Goal: Transaction & Acquisition: Download file/media

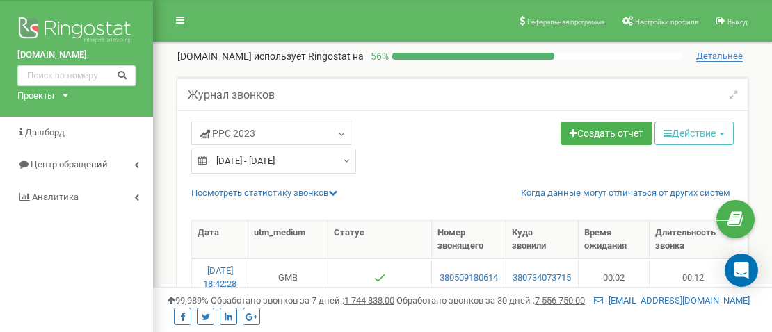
select select "50"
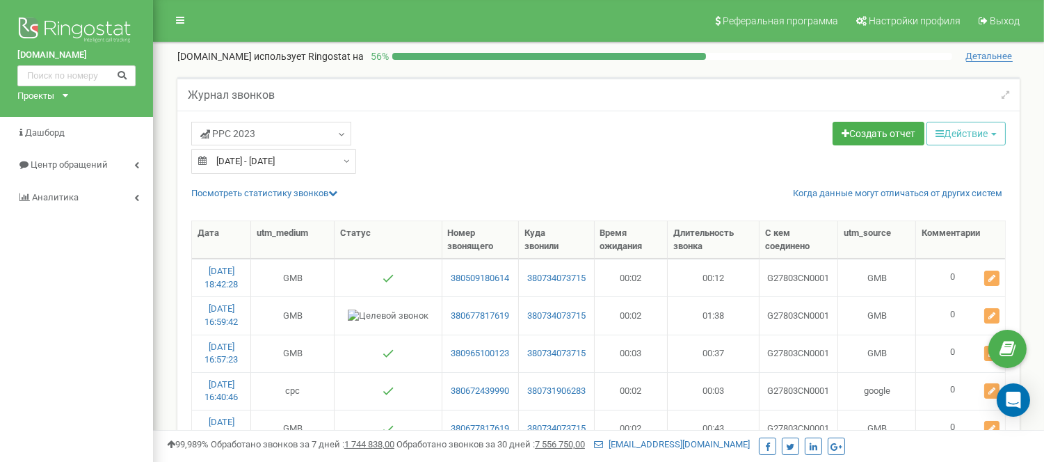
click at [64, 97] on icon at bounding box center [66, 95] width 6 height 3
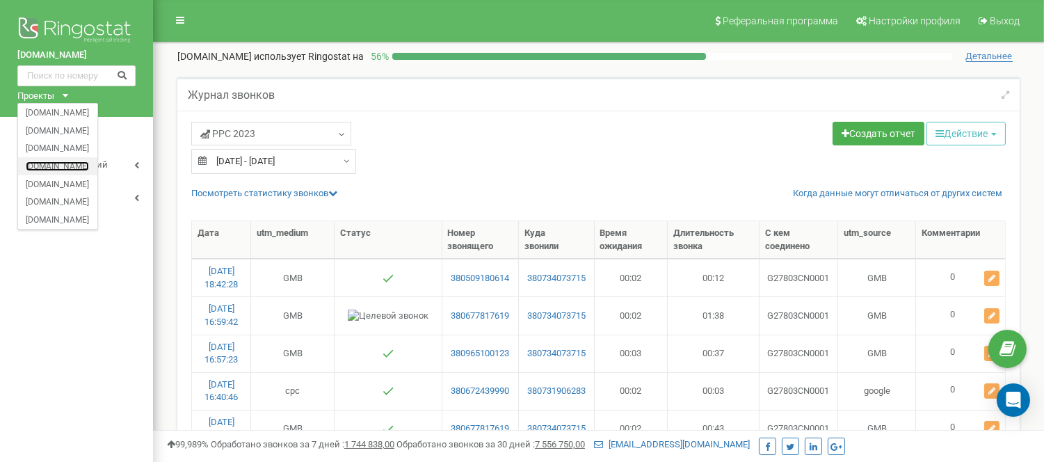
click at [58, 163] on link "[DOMAIN_NAME]" at bounding box center [57, 165] width 63 height 7
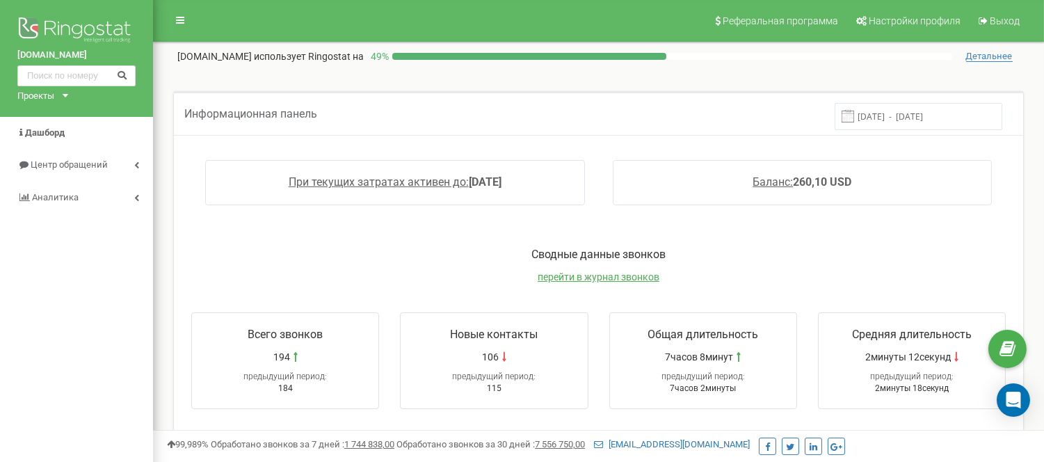
click at [65, 97] on icon at bounding box center [66, 95] width 6 height 3
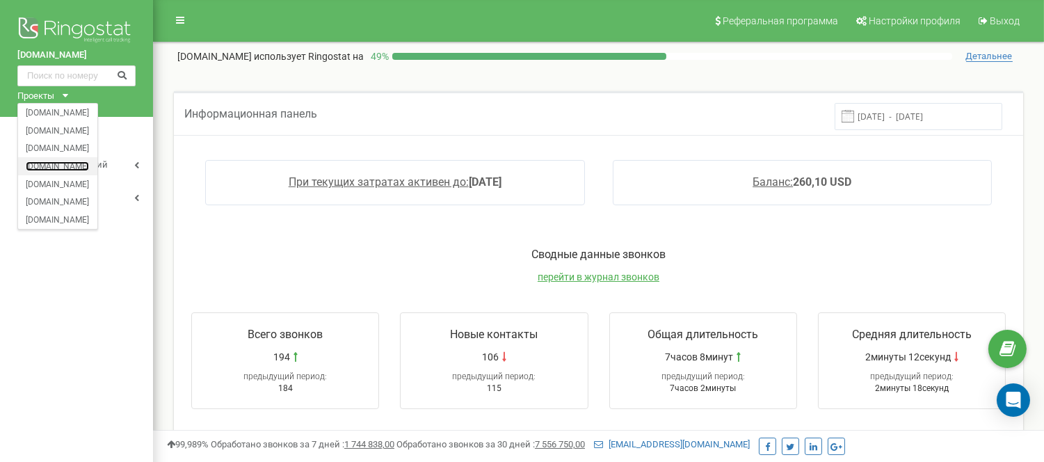
click at [65, 165] on link "[DOMAIN_NAME]" at bounding box center [57, 165] width 63 height 7
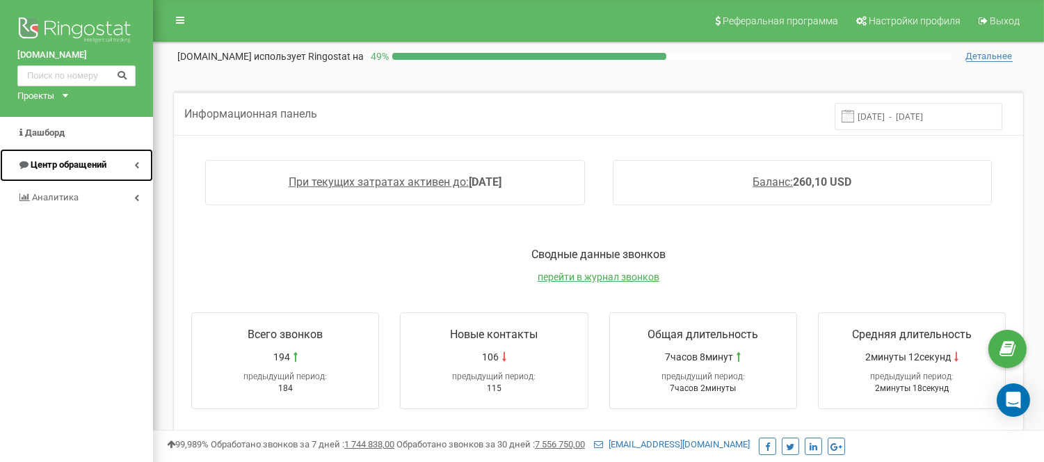
click at [65, 161] on span "Центр обращений" at bounding box center [69, 164] width 76 height 10
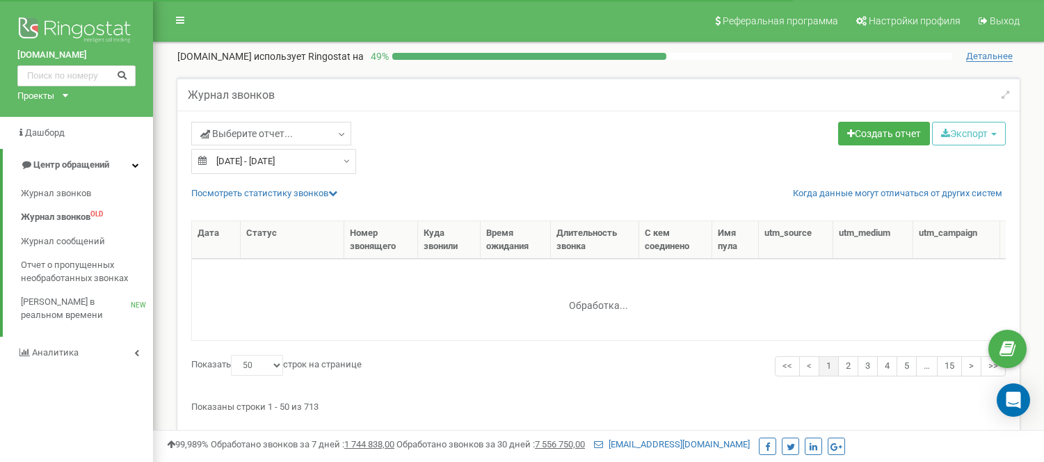
select select "50"
click at [337, 138] on icon at bounding box center [342, 135] width 10 height 14
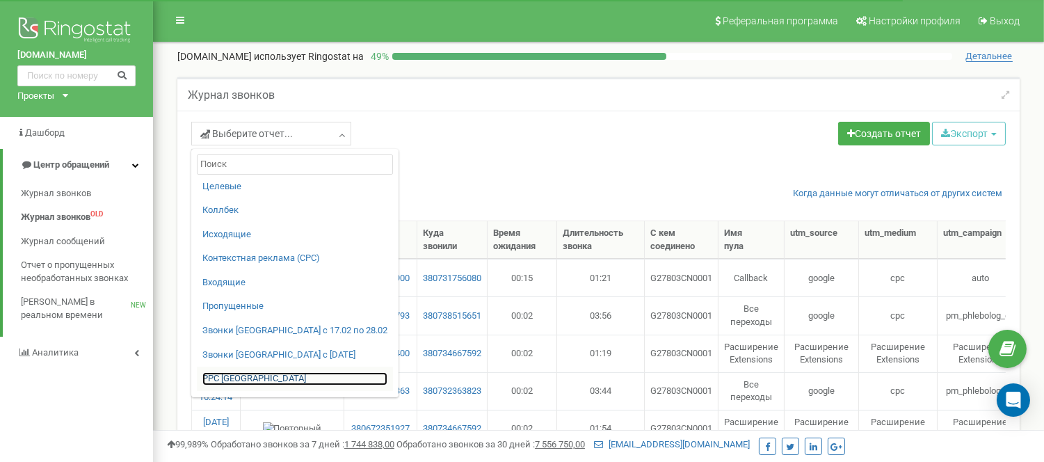
click at [231, 383] on link "PPC [GEOGRAPHIC_DATA]" at bounding box center [294, 378] width 185 height 13
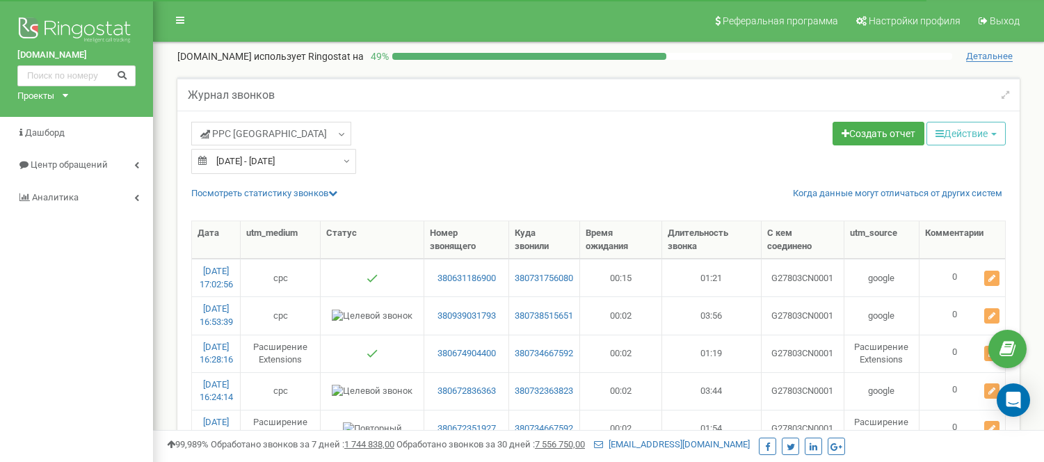
select select "50"
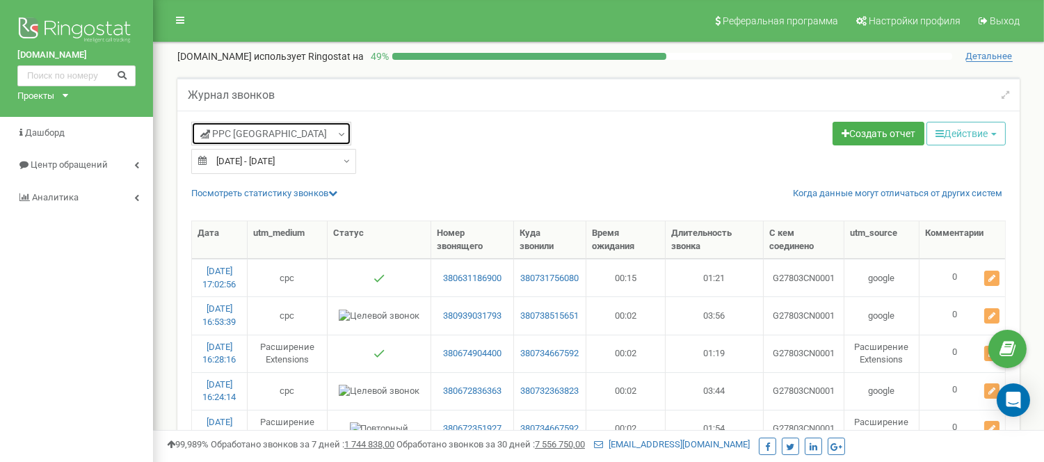
click at [342, 133] on icon at bounding box center [342, 135] width 10 height 14
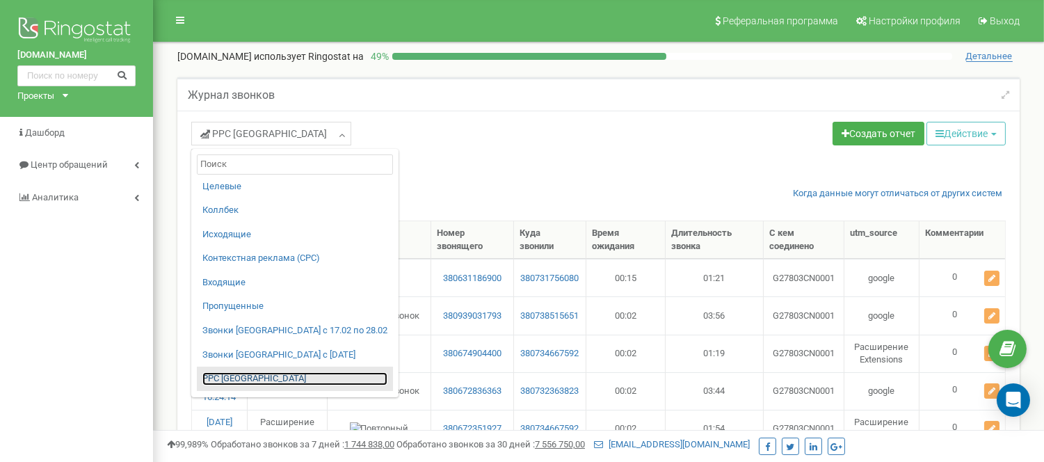
click at [235, 375] on link "PPC [GEOGRAPHIC_DATA]" at bounding box center [294, 378] width 185 height 13
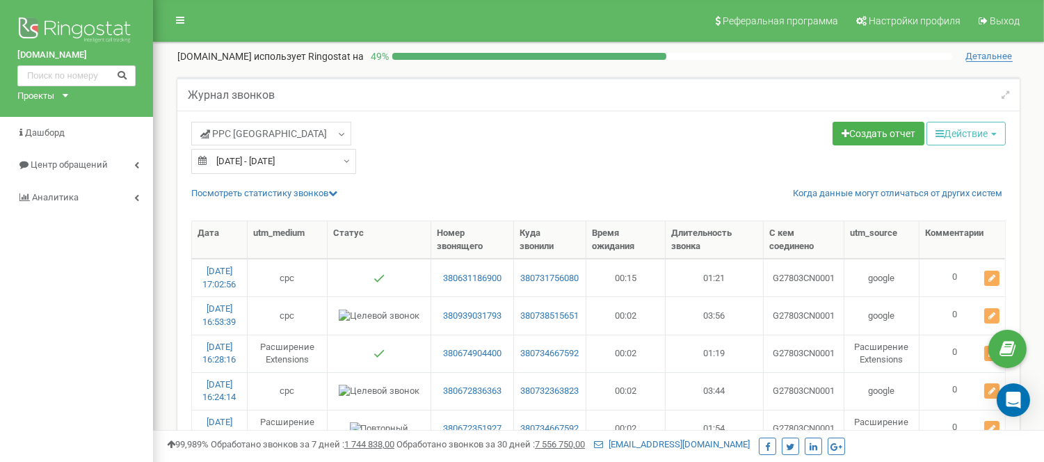
type input "[DATE]"
click at [342, 162] on div "21.07.2025 - 20.08.2025" at bounding box center [273, 161] width 165 height 25
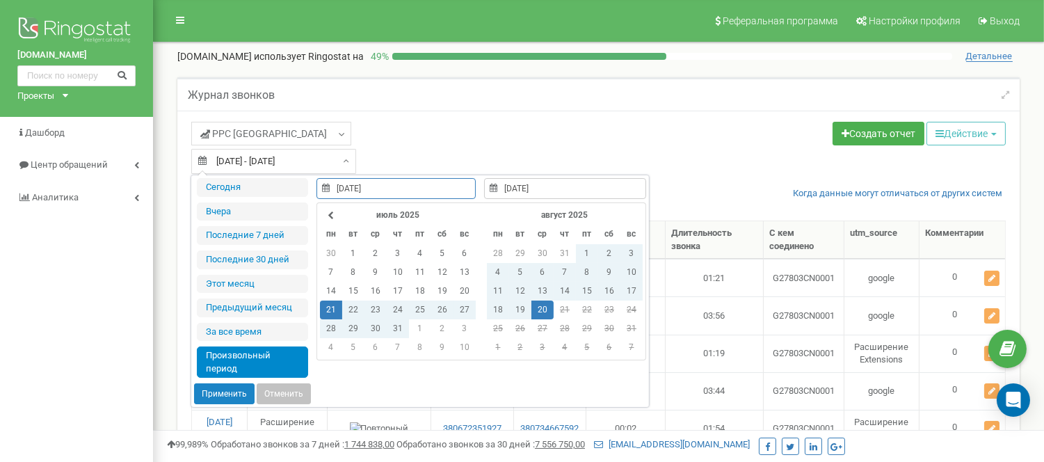
type input "21.07.2025"
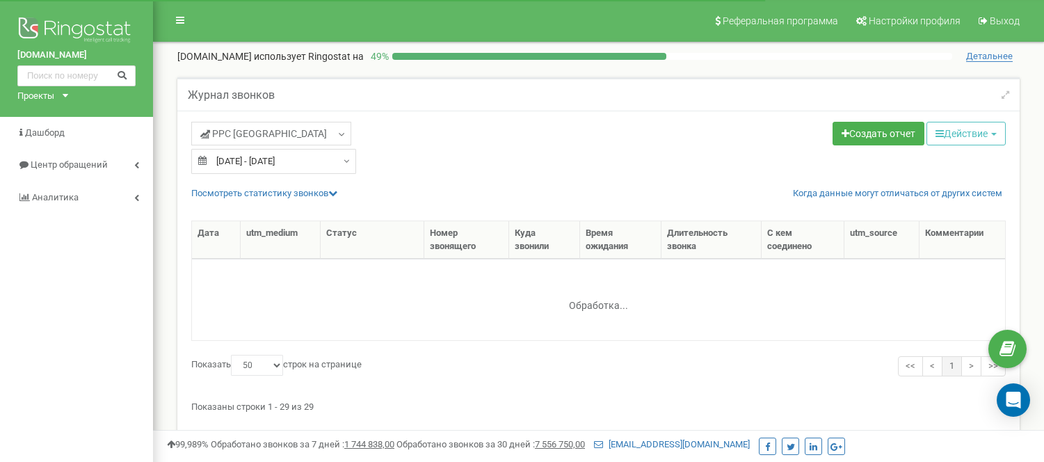
select select "50"
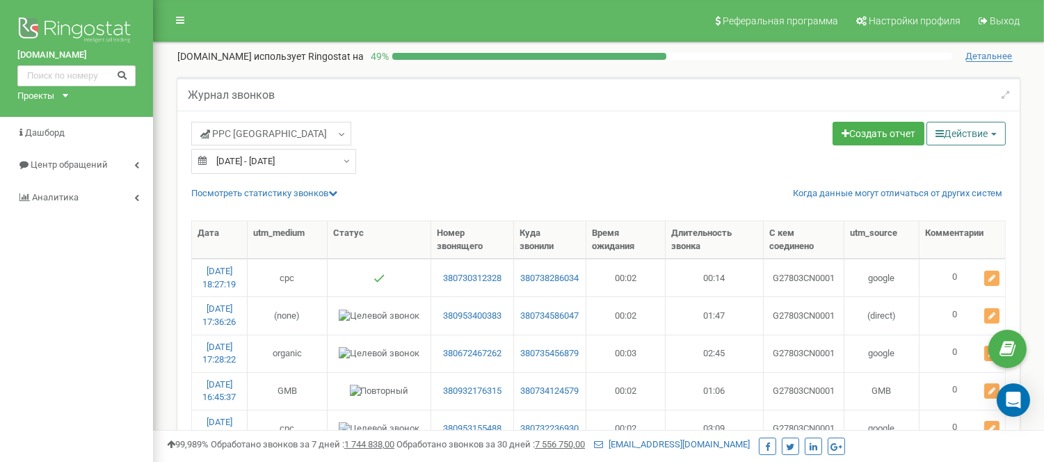
click at [939, 137] on icon "button" at bounding box center [939, 134] width 8 height 10
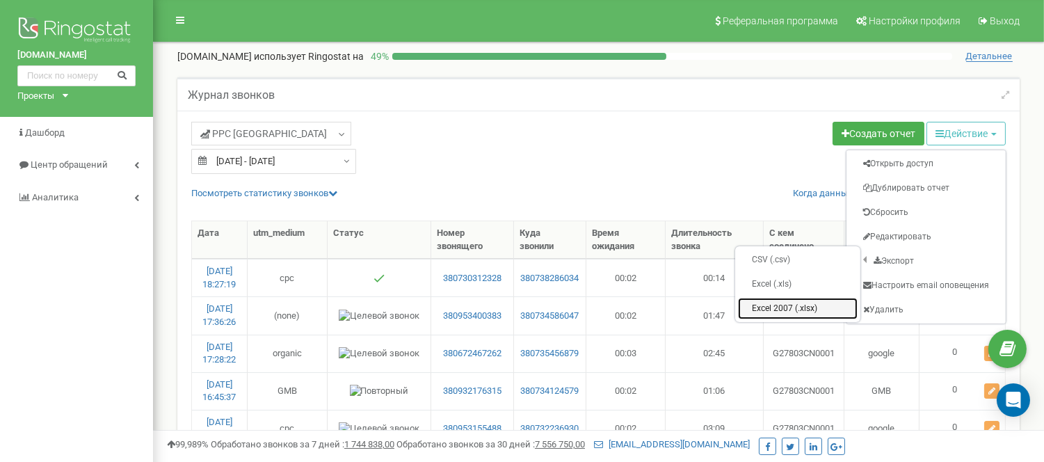
click at [777, 308] on link "Excel 2007 (.xlsx)" at bounding box center [798, 309] width 120 height 22
